Goal: Information Seeking & Learning: Learn about a topic

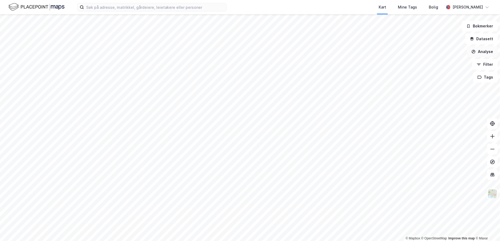
click at [483, 53] on button "Analyse" at bounding box center [482, 51] width 31 height 11
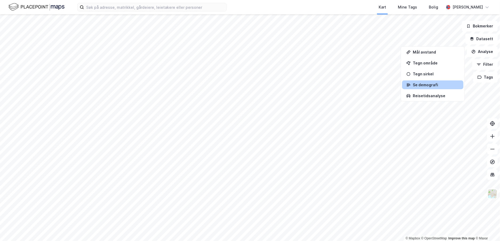
click at [433, 84] on div "Se demografi" at bounding box center [435, 85] width 46 height 5
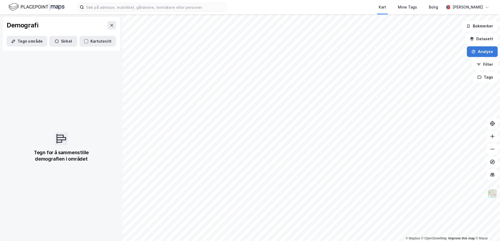
click at [484, 51] on button "Analyse" at bounding box center [482, 51] width 31 height 11
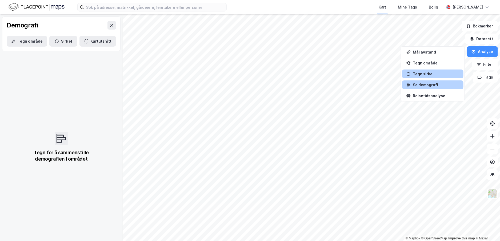
click at [436, 72] on div "Tegn sirkel" at bounding box center [435, 74] width 46 height 5
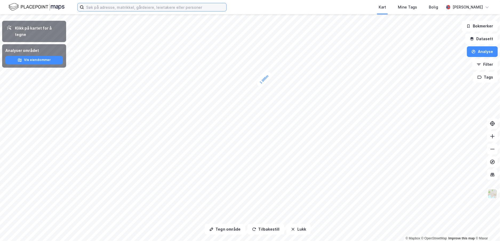
click at [98, 10] on input at bounding box center [155, 7] width 142 height 8
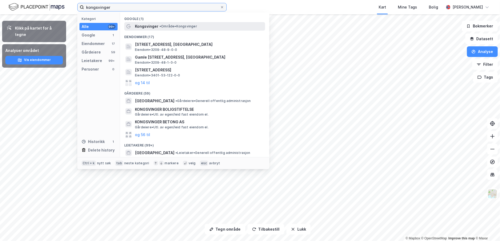
type input "kongsvinger"
click at [173, 25] on span "• Område • [GEOGRAPHIC_DATA]" at bounding box center [178, 26] width 38 height 4
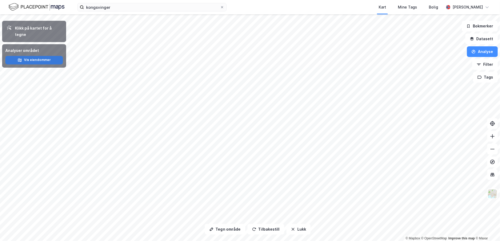
click at [30, 56] on button "Vis eiendommer" at bounding box center [34, 60] width 58 height 9
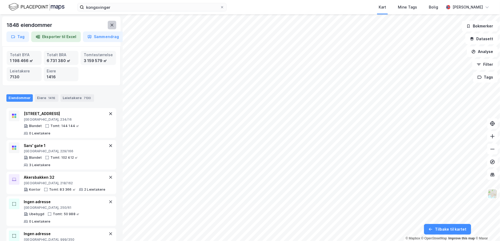
click at [114, 25] on button at bounding box center [112, 25] width 9 height 9
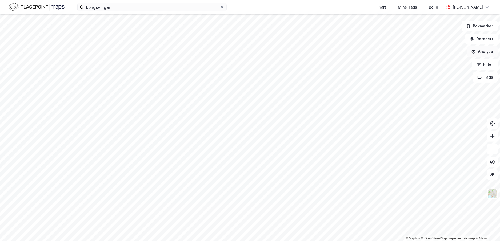
click at [489, 53] on button "Analyse" at bounding box center [482, 51] width 31 height 11
click at [437, 62] on div "Tegn område" at bounding box center [435, 63] width 46 height 5
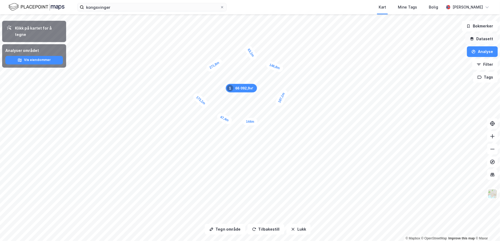
click at [491, 42] on button "Datasett" at bounding box center [481, 39] width 33 height 11
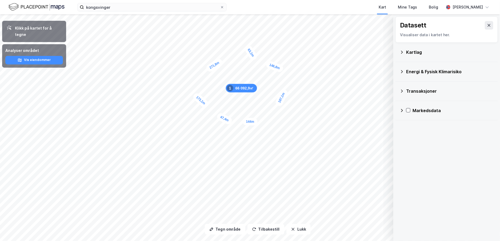
click at [402, 52] on icon at bounding box center [402, 52] width 2 height 3
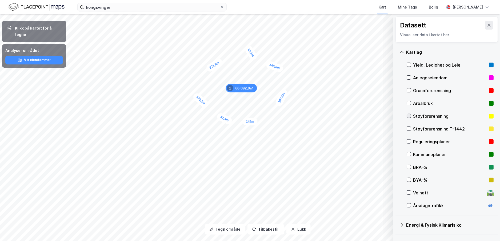
click at [408, 117] on icon at bounding box center [409, 116] width 4 height 4
click at [370, 227] on button "Vis" at bounding box center [365, 227] width 44 height 9
click at [331, 214] on div "Dataset" at bounding box center [340, 213] width 29 height 4
click at [363, 214] on icon at bounding box center [363, 215] width 4 height 4
click at [385, 214] on button at bounding box center [382, 215] width 9 height 9
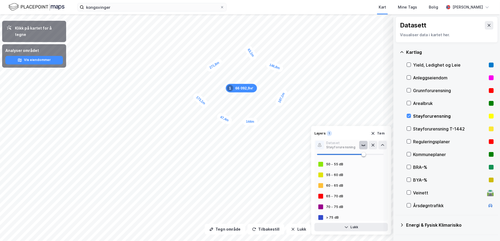
click at [373, 155] on span at bounding box center [350, 155] width 67 height 8
type input "44"
click at [346, 155] on span at bounding box center [345, 154] width 56 height 1
click at [323, 164] on div at bounding box center [320, 164] width 6 height 6
click at [327, 133] on div "1" at bounding box center [328, 133] width 5 height 5
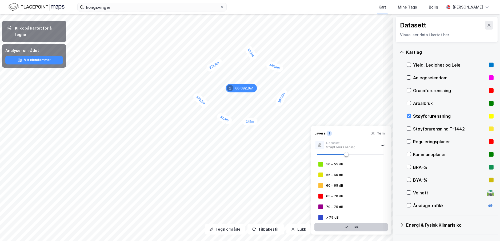
click at [350, 226] on button "Lukk" at bounding box center [351, 227] width 74 height 9
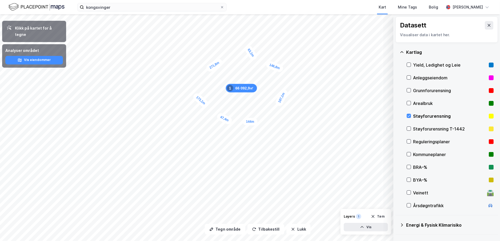
scroll to position [27, 0]
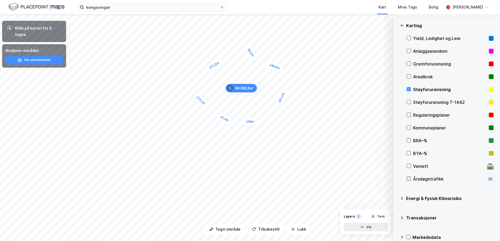
click at [408, 178] on icon at bounding box center [409, 179] width 4 height 4
click at [366, 228] on button "Vis" at bounding box center [365, 227] width 44 height 9
click at [342, 217] on div "Årsdøgntrafikk" at bounding box center [335, 218] width 26 height 4
click at [361, 216] on icon at bounding box center [363, 215] width 4 height 4
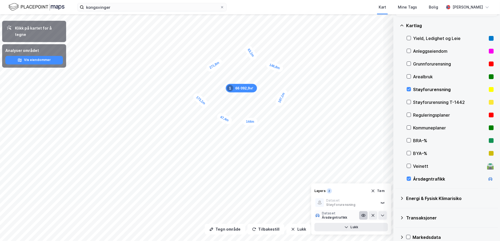
click at [361, 216] on icon at bounding box center [363, 215] width 4 height 4
click at [383, 216] on icon at bounding box center [382, 215] width 4 height 4
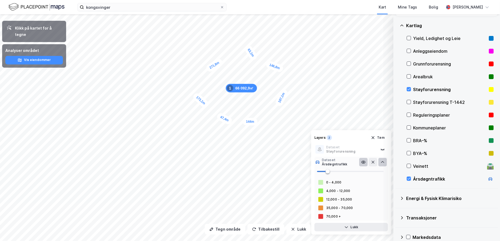
type input "26"
click at [334, 172] on span at bounding box center [350, 172] width 67 height 8
click at [324, 183] on div "0 - 4,000" at bounding box center [351, 182] width 74 height 9
click at [322, 191] on div at bounding box center [320, 191] width 5 height 5
click at [333, 216] on div "70,000 +" at bounding box center [333, 216] width 15 height 4
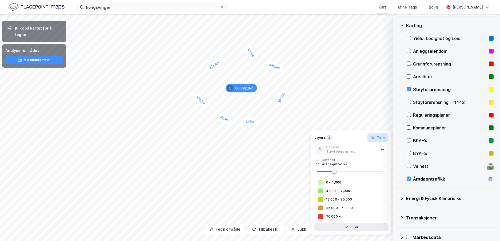
click at [381, 135] on button "Tøm" at bounding box center [377, 137] width 21 height 9
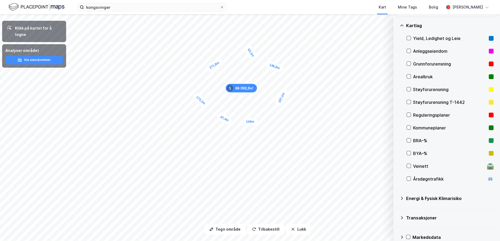
scroll to position [35, 0]
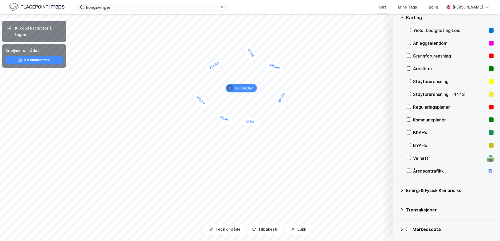
click at [401, 229] on icon at bounding box center [401, 229] width 4 height 4
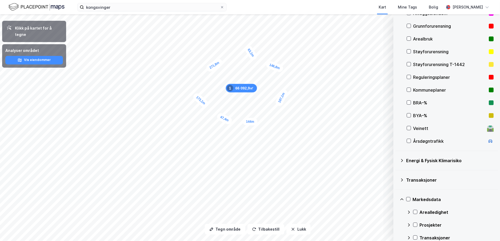
scroll to position [86, 0]
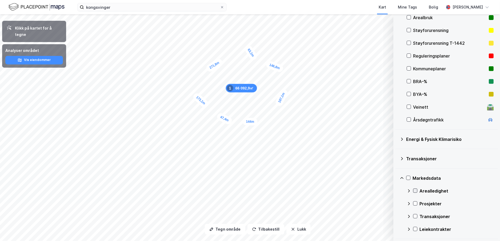
click at [416, 190] on icon at bounding box center [415, 191] width 4 height 4
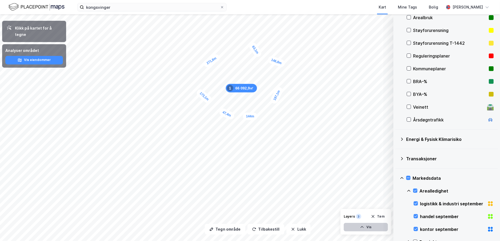
click at [371, 226] on button "Vis" at bounding box center [365, 227] width 44 height 9
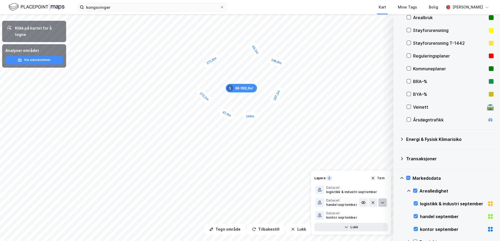
click at [381, 203] on icon at bounding box center [382, 203] width 4 height 4
click at [364, 177] on icon at bounding box center [363, 176] width 4 height 2
click at [383, 176] on icon at bounding box center [382, 176] width 4 height 4
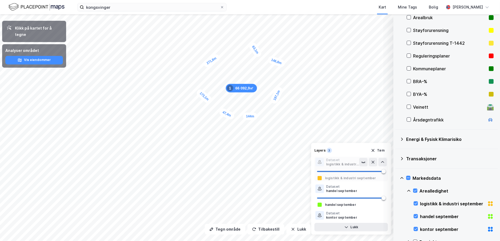
click at [359, 180] on div "logistikk & industri september" at bounding box center [350, 178] width 51 height 4
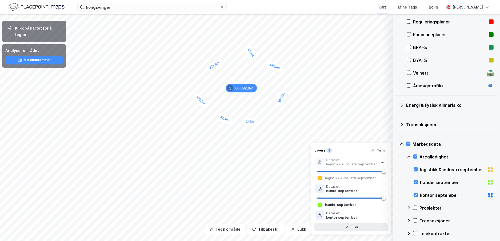
scroll to position [124, 0]
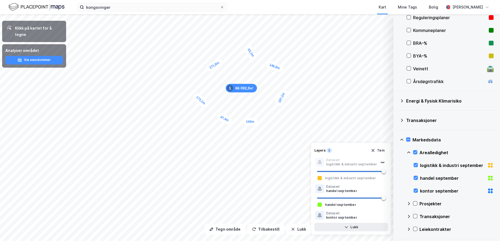
click at [408, 229] on icon at bounding box center [408, 229] width 4 height 4
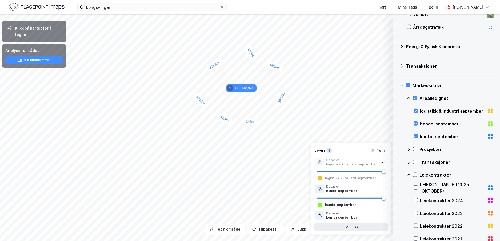
scroll to position [204, 0]
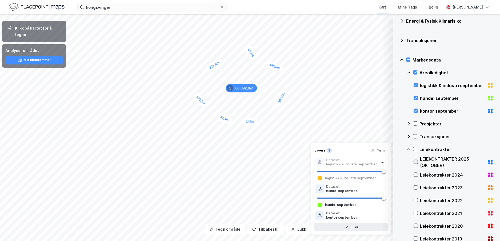
click at [416, 161] on icon at bounding box center [415, 162] width 3 height 2
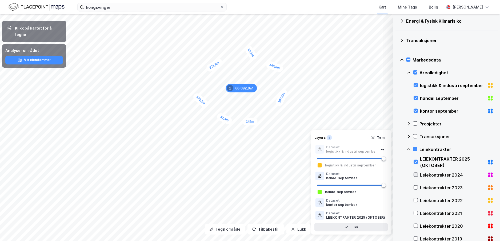
click at [416, 173] on icon at bounding box center [416, 175] width 4 height 4
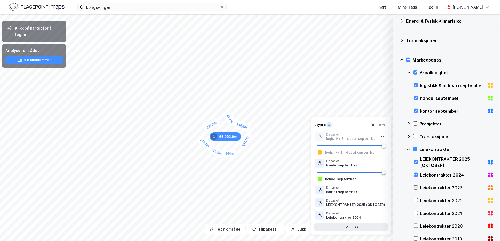
click at [416, 186] on icon at bounding box center [416, 188] width 4 height 4
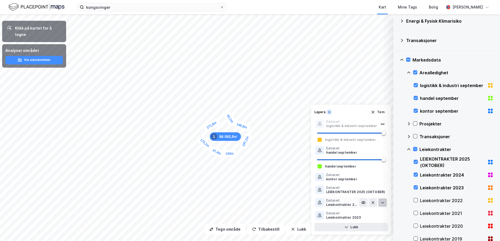
click at [384, 203] on icon at bounding box center [382, 203] width 4 height 4
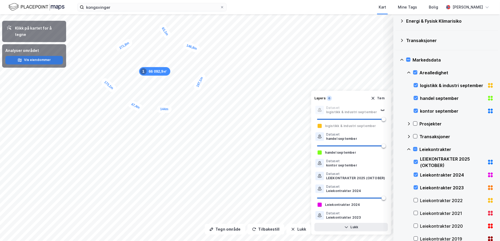
click at [25, 56] on button "Vis eiendommer" at bounding box center [34, 60] width 58 height 9
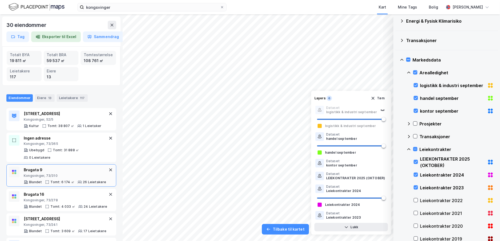
click at [12, 172] on icon at bounding box center [14, 172] width 4 height 4
